Goal: Use online tool/utility: Utilize a website feature to perform a specific function

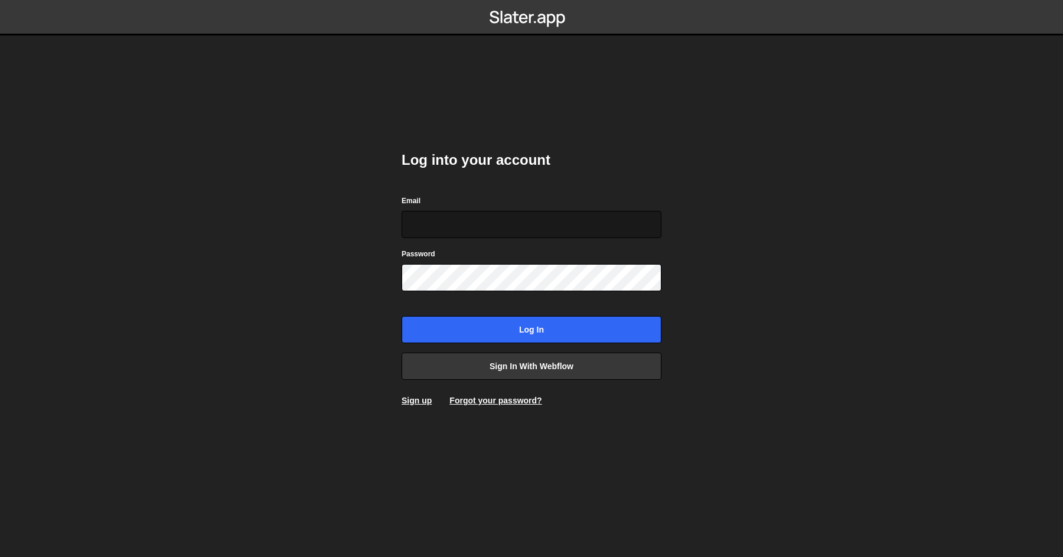
click at [490, 224] on input "Email" at bounding box center [532, 224] width 260 height 27
type input "accounts@cutthecode.com"
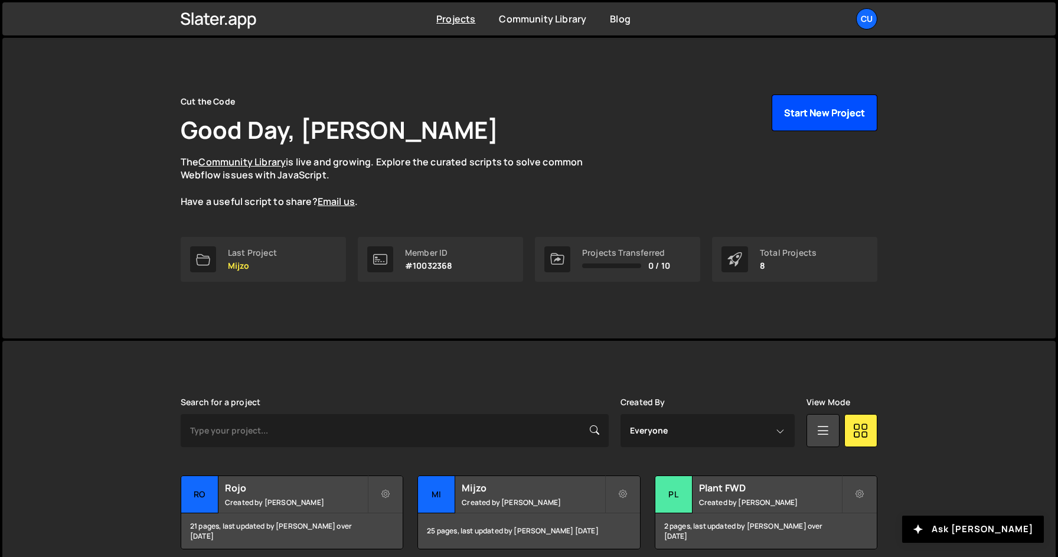
click at [807, 108] on button "Start New Project" at bounding box center [825, 112] width 106 height 37
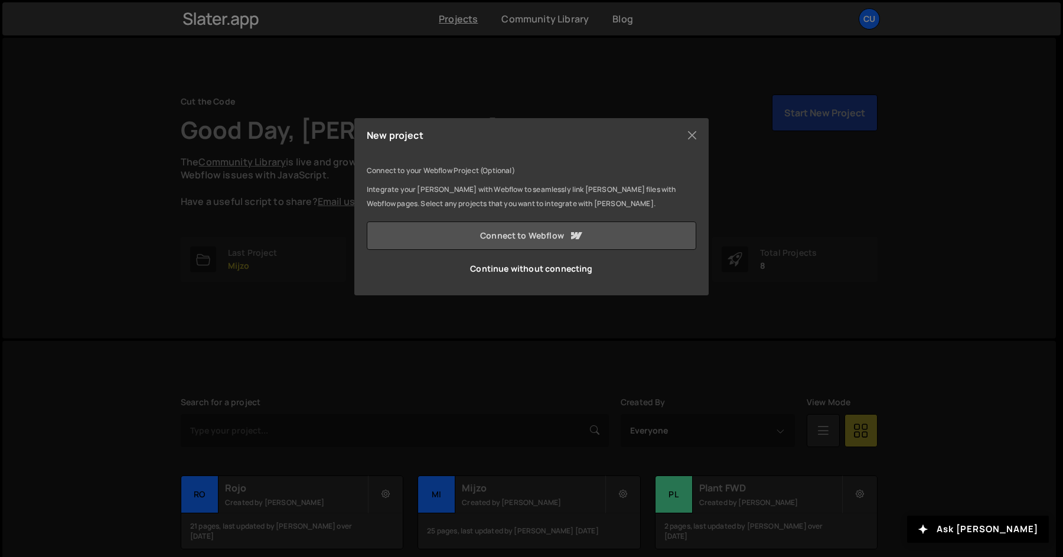
click at [625, 234] on link "Connect to Webflow" at bounding box center [532, 235] width 330 height 28
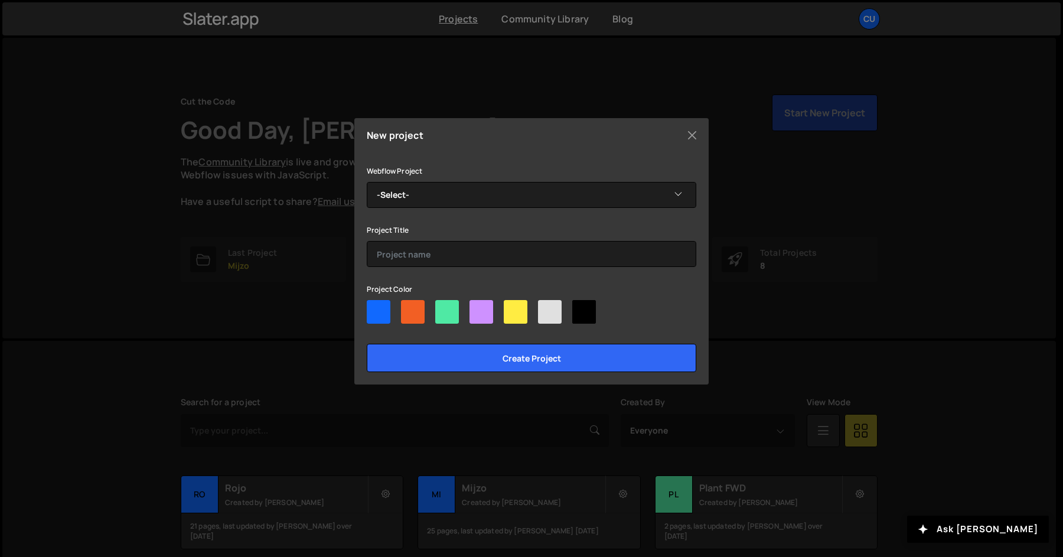
click at [377, 304] on div at bounding box center [379, 312] width 24 height 24
click at [374, 304] on input"] "radio" at bounding box center [371, 304] width 8 height 8
radio input"] "true"
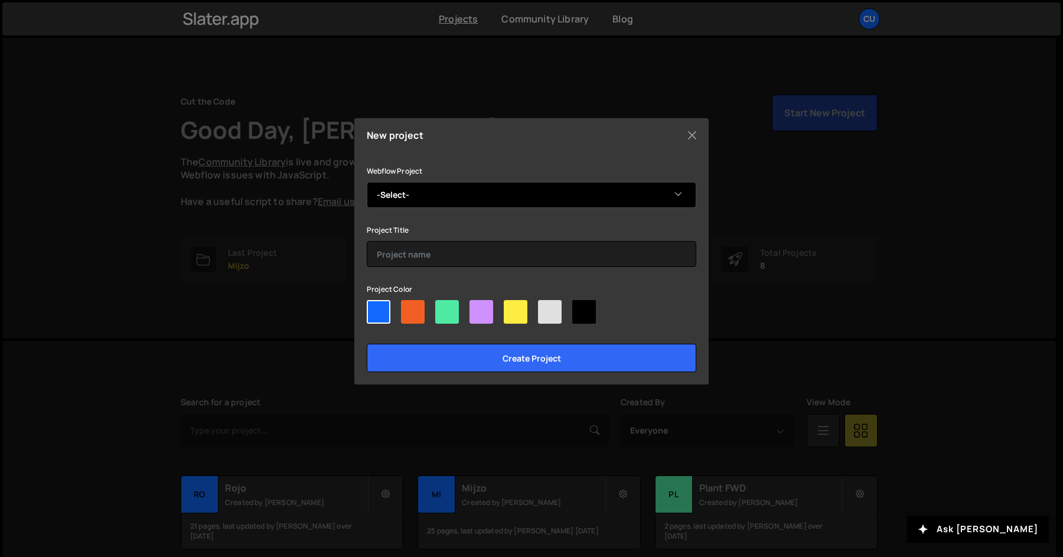
click at [463, 200] on select "-Select- Backbase" at bounding box center [532, 195] width 330 height 26
select select "688b633d00cf5931b997219b"
click at [367, 182] on select "-Select- Backbase" at bounding box center [532, 195] width 330 height 26
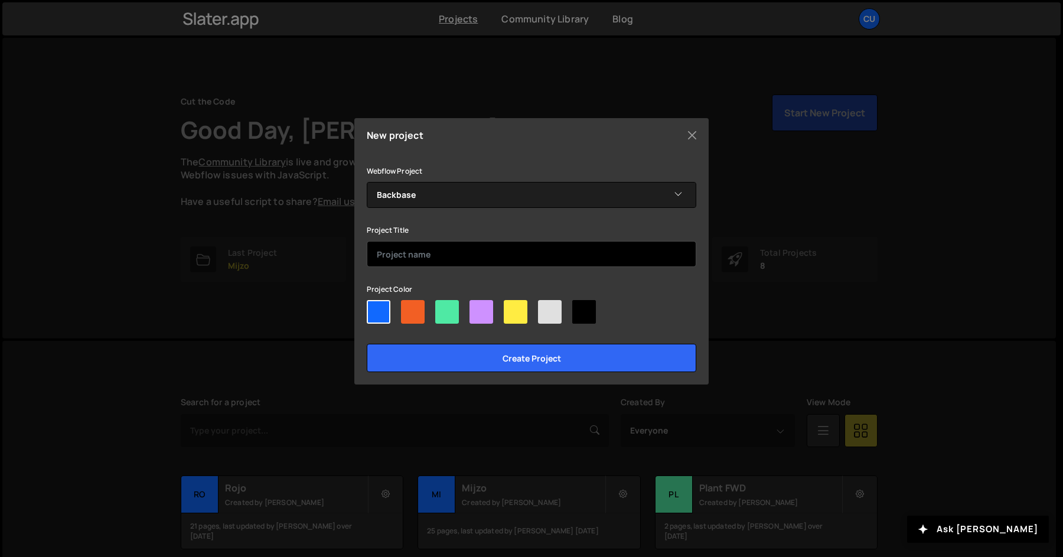
click at [442, 252] on input "text" at bounding box center [532, 254] width 330 height 26
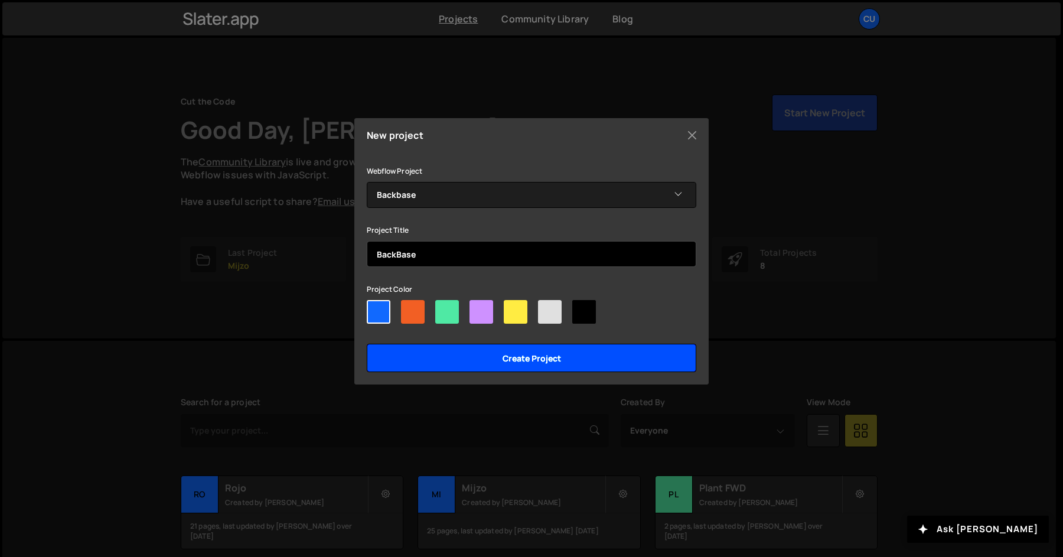
type input "BackBase"
click at [498, 360] on input "Create project" at bounding box center [532, 358] width 330 height 28
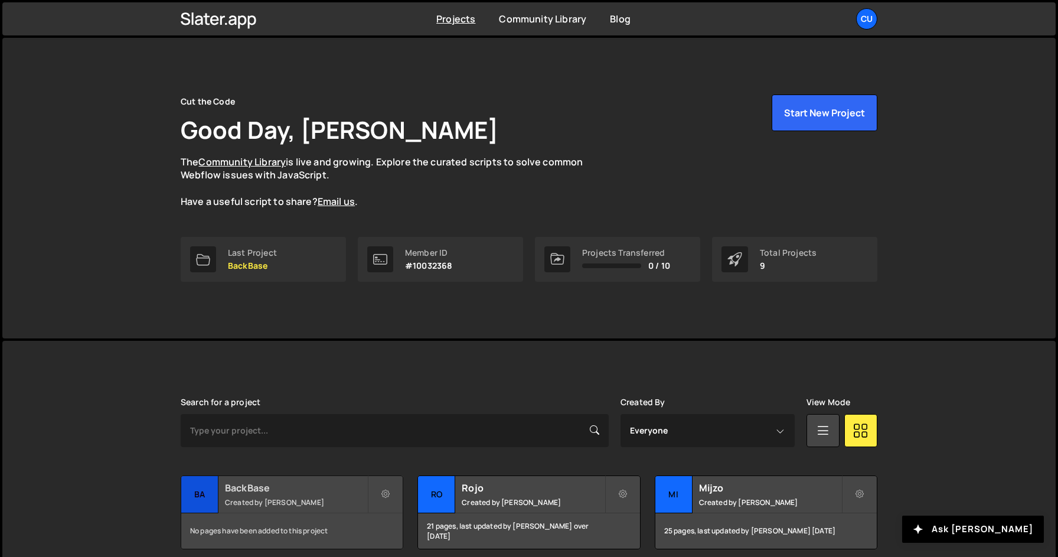
click at [257, 488] on h2 "BackBase" at bounding box center [296, 487] width 142 height 13
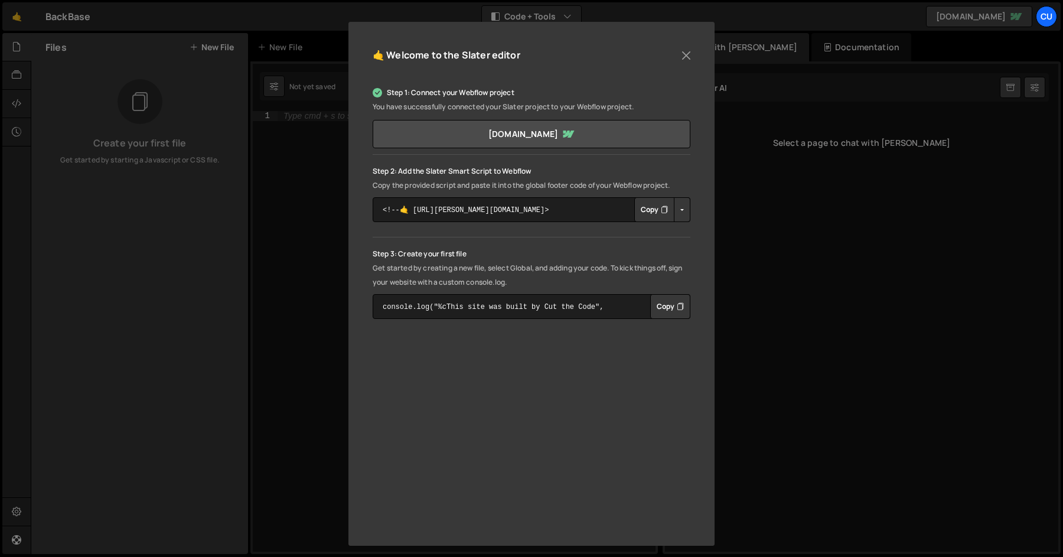
scroll to position [116, 0]
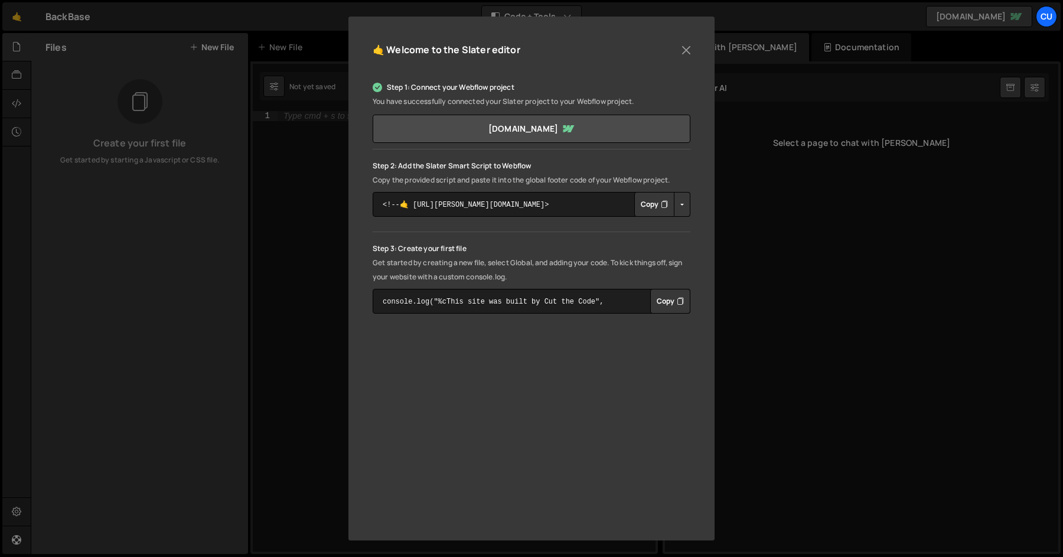
click at [655, 203] on button "Copy" at bounding box center [654, 204] width 40 height 25
click at [681, 200] on button "Button group with nested dropdown" at bounding box center [682, 204] width 17 height 25
click at [687, 159] on p "Step 2: Add the Slater Smart Script to Webflow" at bounding box center [532, 166] width 318 height 14
click at [680, 53] on button "Close" at bounding box center [686, 50] width 18 height 18
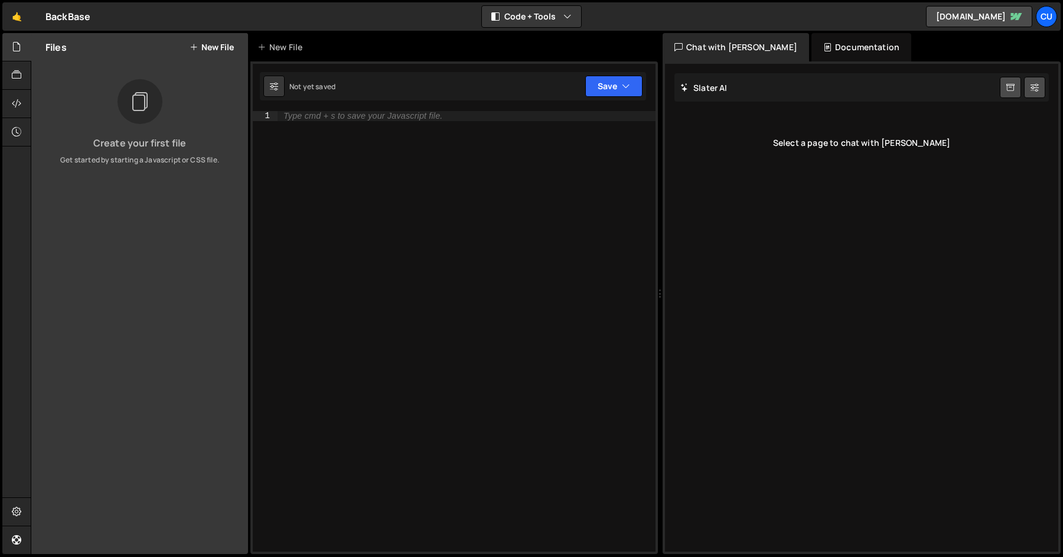
click at [227, 47] on button "New File" at bounding box center [212, 47] width 44 height 9
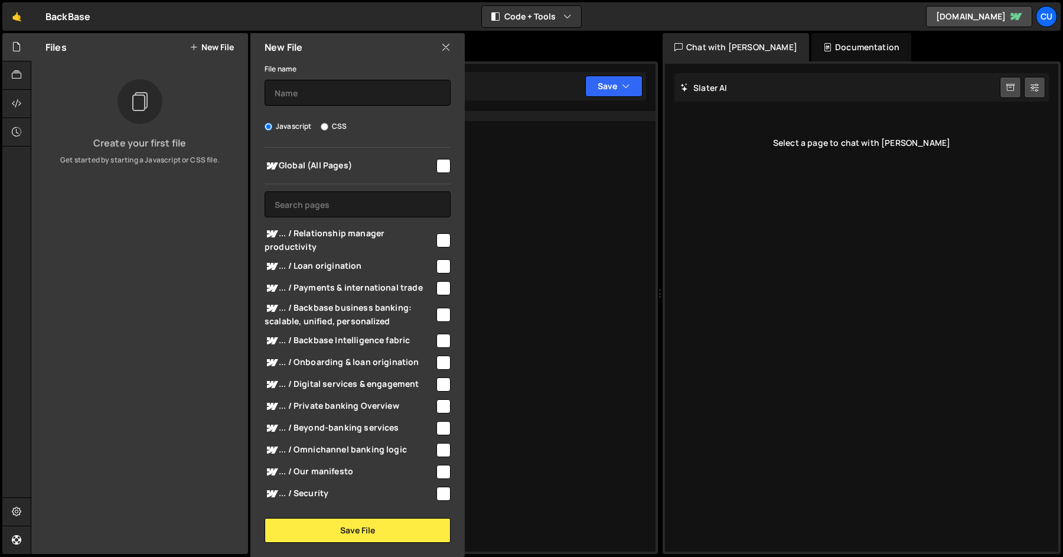
click at [436, 164] on input "checkbox" at bounding box center [443, 166] width 14 height 14
checkbox input "true"
click at [328, 128] on label "CSS" at bounding box center [334, 126] width 26 height 12
click at [328, 128] on input "CSS" at bounding box center [325, 127] width 8 height 8
radio input "true"
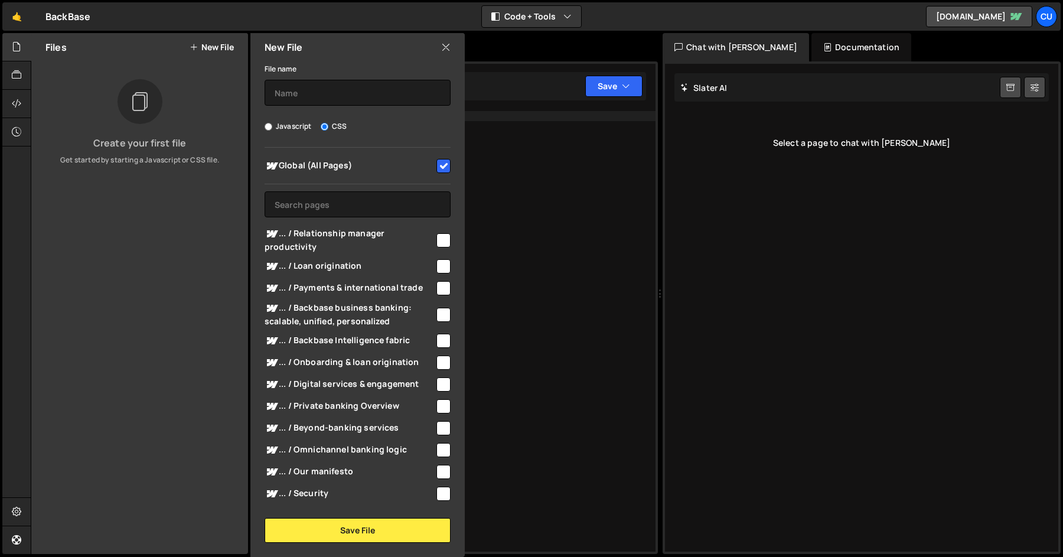
click at [278, 126] on label "Javascript" at bounding box center [288, 126] width 47 height 12
click at [272, 126] on input "Javascript" at bounding box center [269, 127] width 8 height 8
radio input "true"
click at [320, 102] on input "text" at bounding box center [358, 93] width 186 height 26
drag, startPoint x: 379, startPoint y: 158, endPoint x: 362, endPoint y: 148, distance: 19.7
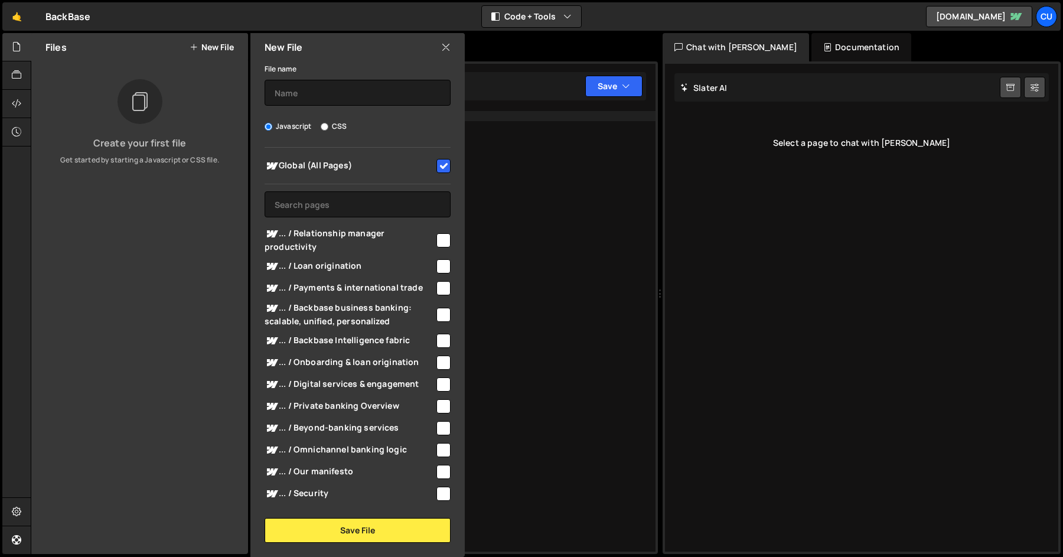
click at [377, 159] on span "Global (All Pages)" at bounding box center [350, 166] width 170 height 14
checkbox input "false"
click at [335, 99] on input "text" at bounding box center [358, 93] width 186 height 26
click at [334, 84] on input "/css" at bounding box center [358, 93] width 186 height 26
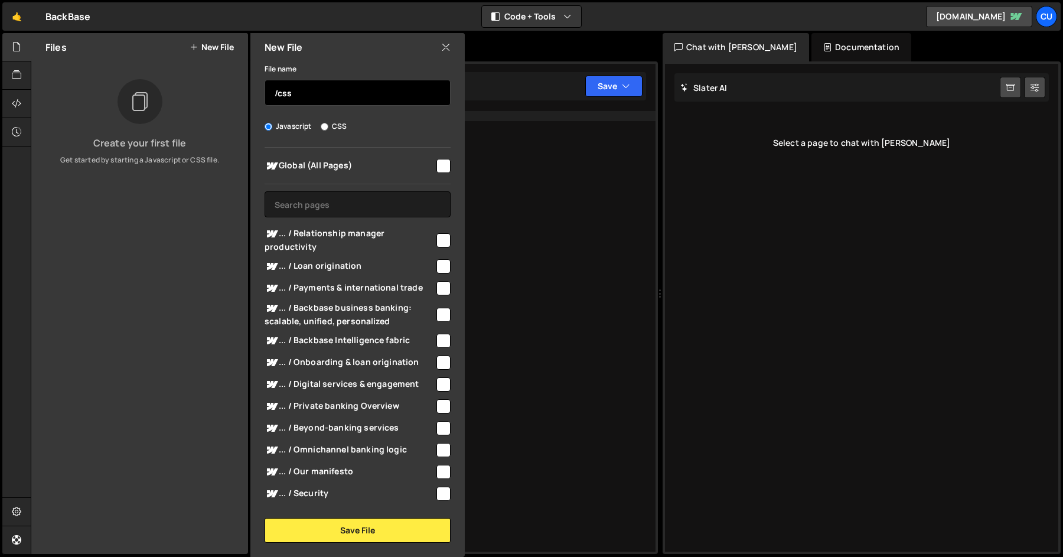
click at [334, 84] on input "/css" at bounding box center [358, 93] width 186 height 26
paste input "/all.min.css"
type input "/css/all.min.css"
click at [327, 125] on input "CSS" at bounding box center [325, 127] width 8 height 8
radio input "true"
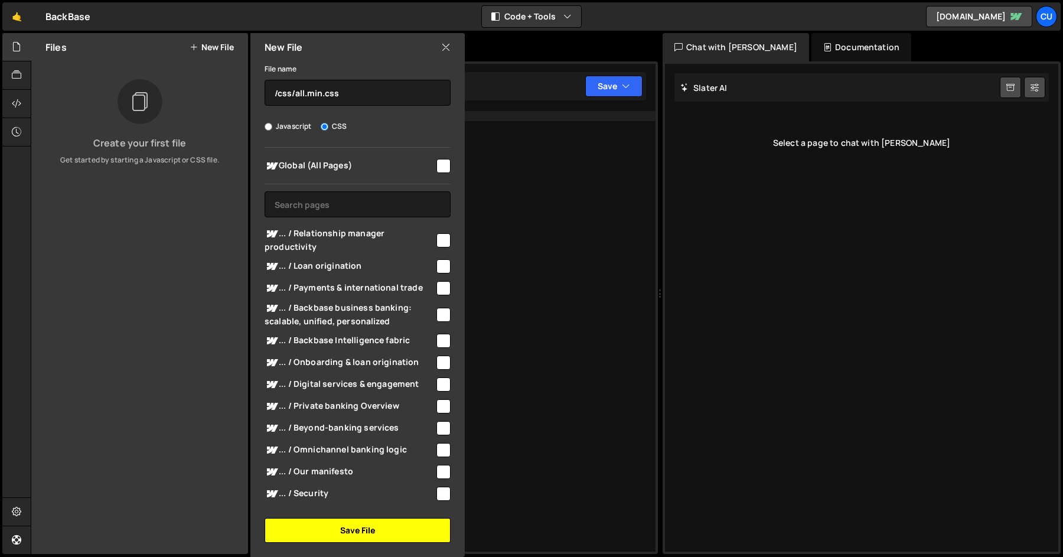
click at [353, 533] on button "Save File" at bounding box center [358, 530] width 186 height 25
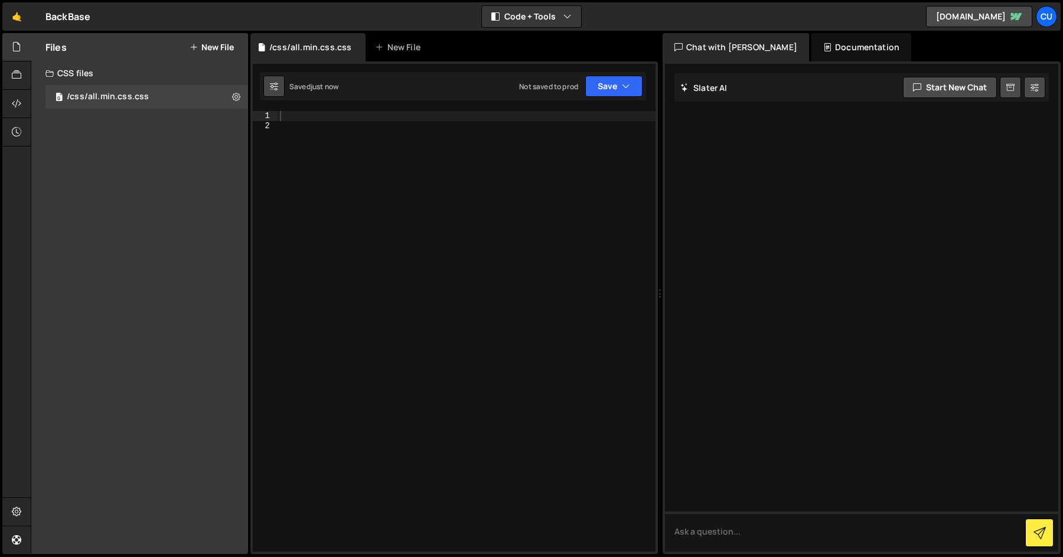
click at [275, 89] on icon at bounding box center [274, 86] width 8 height 12
select select "editor"
select select "ace/theme/monokai"
type input "14"
checkbox input "true"
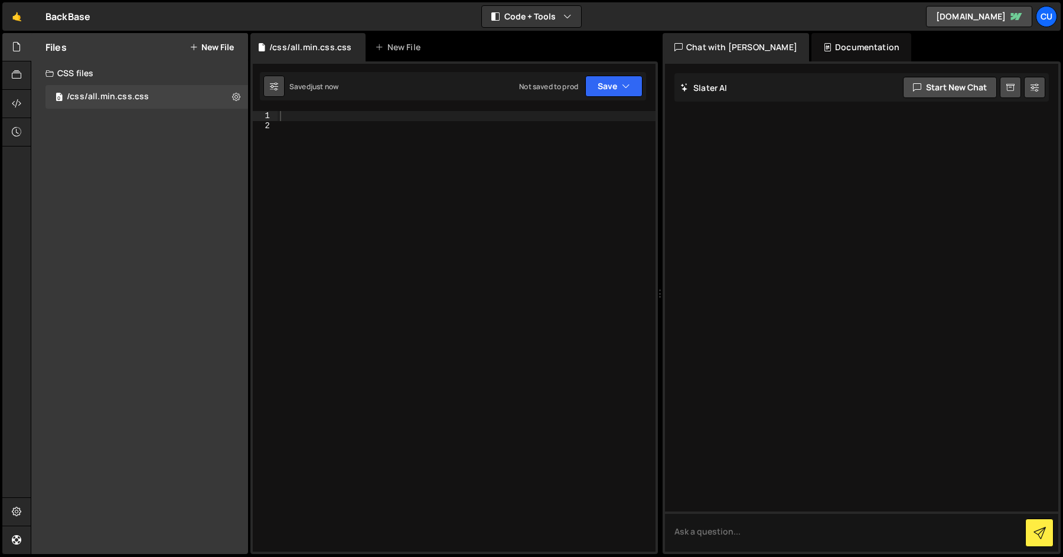
checkbox input "true"
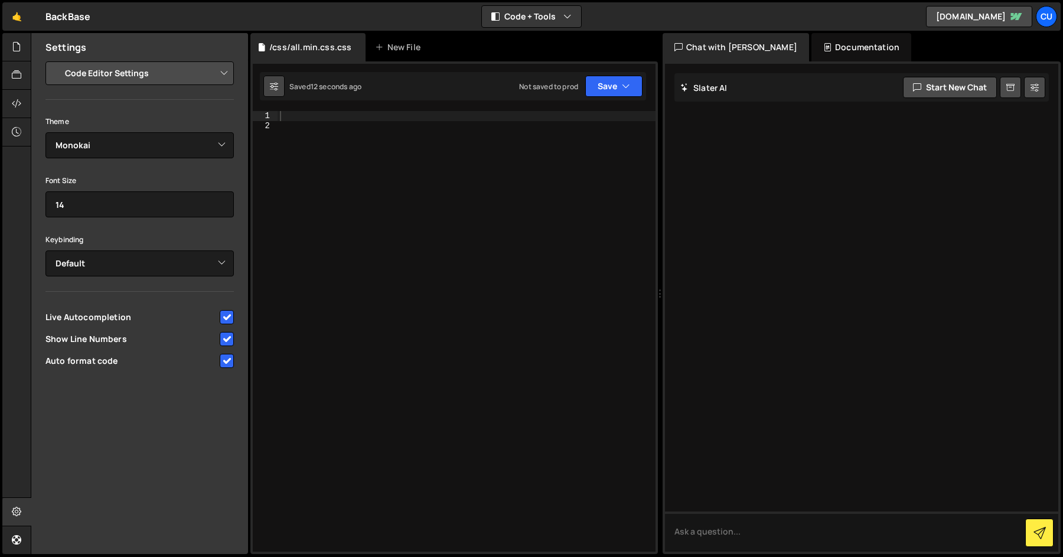
click at [275, 89] on icon at bounding box center [274, 86] width 8 height 12
click at [278, 77] on button at bounding box center [273, 86] width 21 height 21
click at [280, 113] on div at bounding box center [467, 341] width 378 height 460
click at [21, 46] on icon at bounding box center [16, 46] width 9 height 13
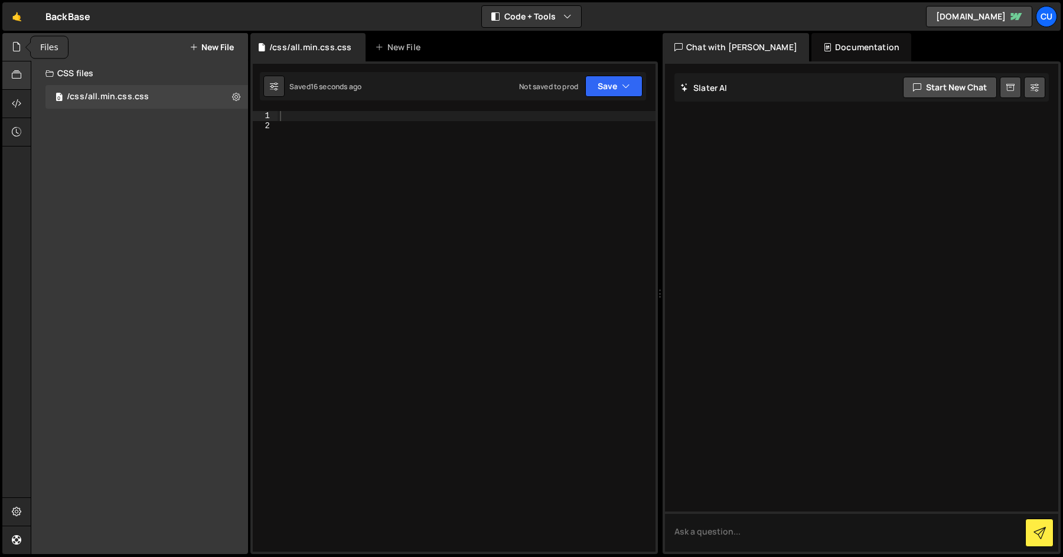
click at [19, 64] on div at bounding box center [16, 75] width 29 height 28
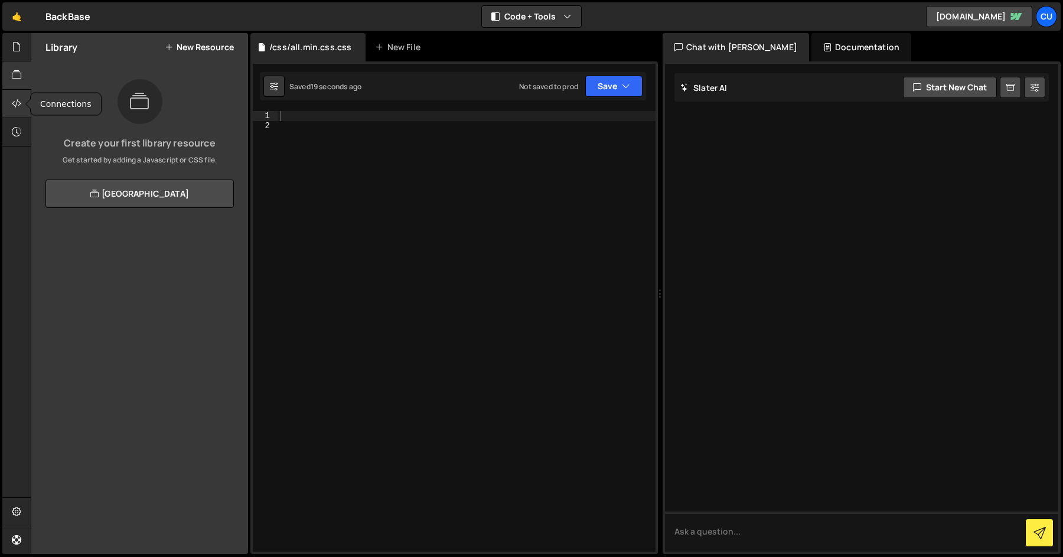
click at [18, 102] on icon at bounding box center [16, 103] width 9 height 13
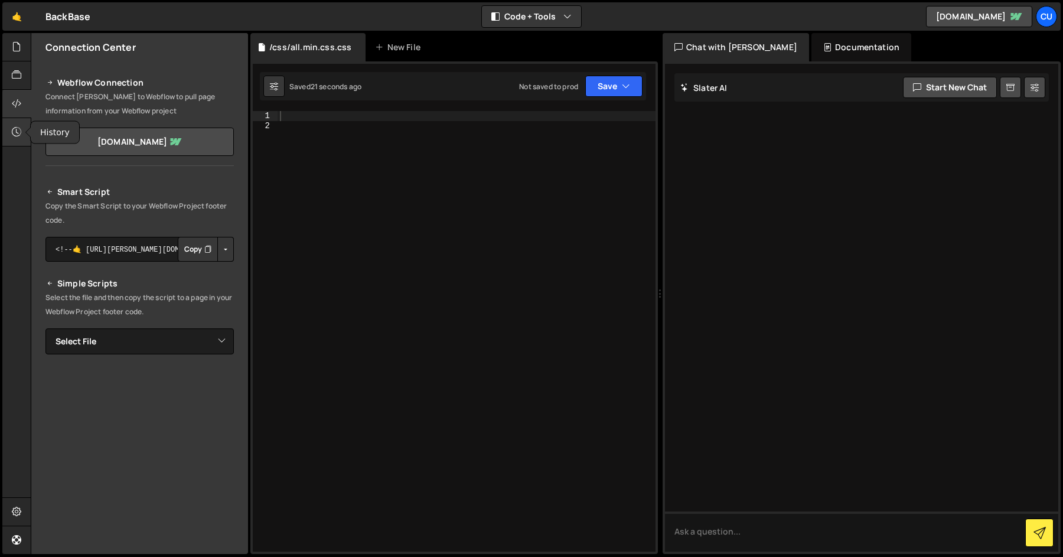
click at [19, 124] on div at bounding box center [16, 132] width 29 height 28
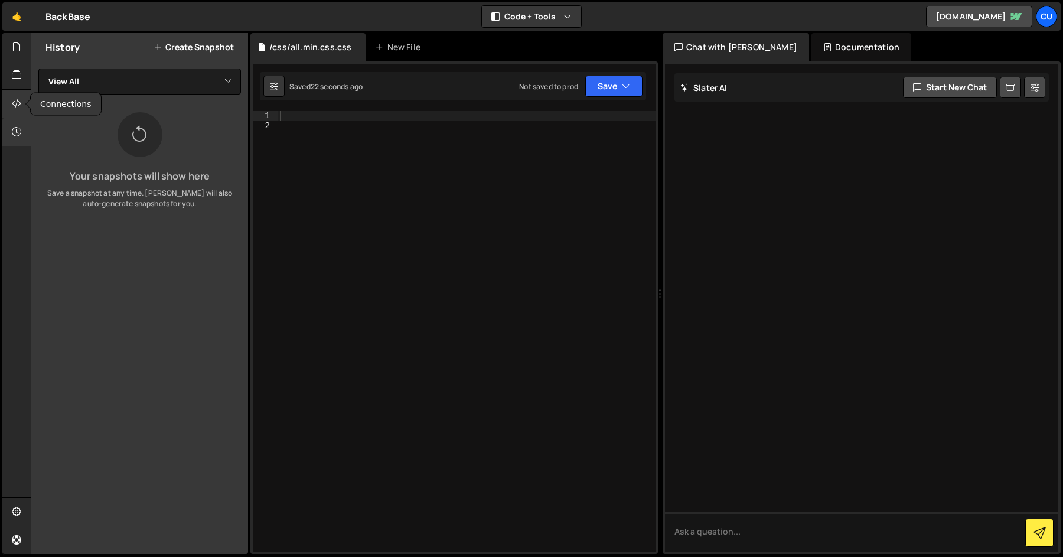
click at [18, 109] on icon at bounding box center [16, 103] width 9 height 13
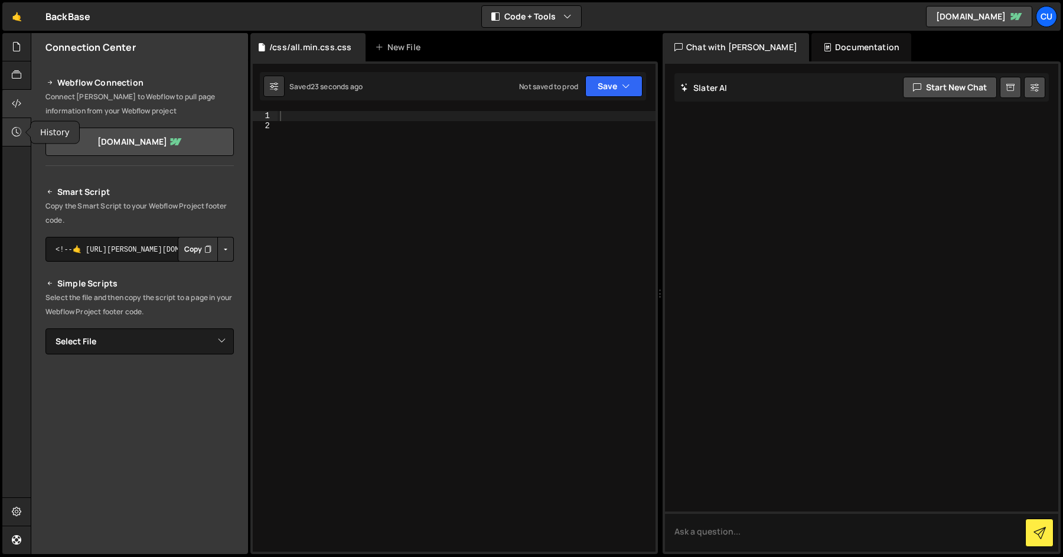
click at [18, 144] on div at bounding box center [16, 132] width 29 height 28
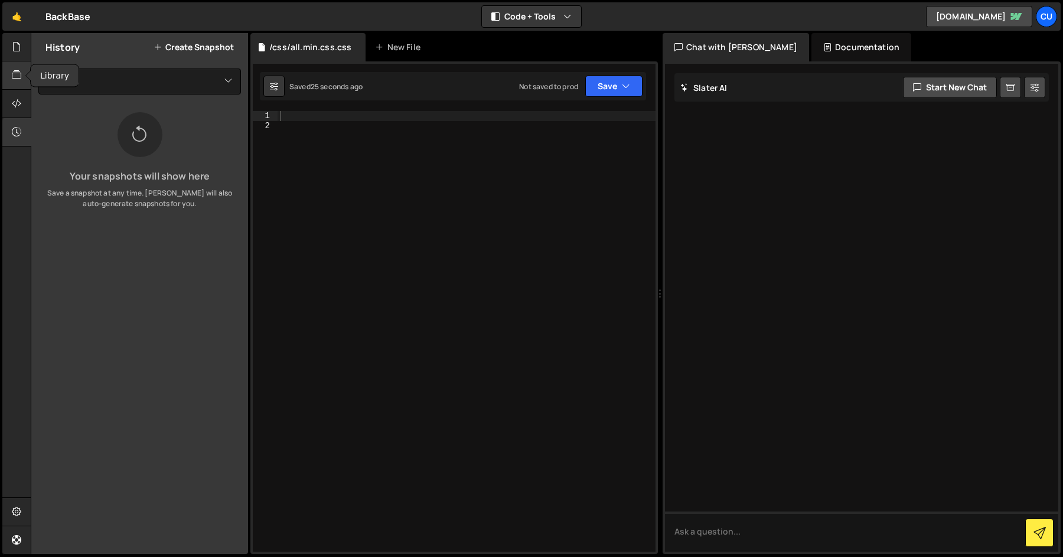
click at [16, 82] on icon at bounding box center [16, 75] width 9 height 13
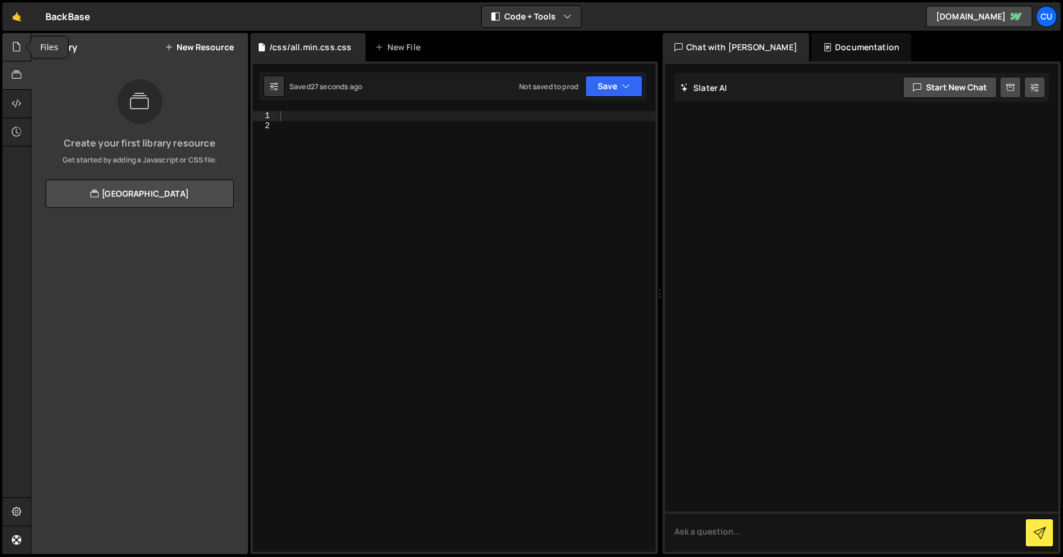
click at [24, 46] on div at bounding box center [16, 47] width 29 height 28
